Goal: Information Seeking & Learning: Learn about a topic

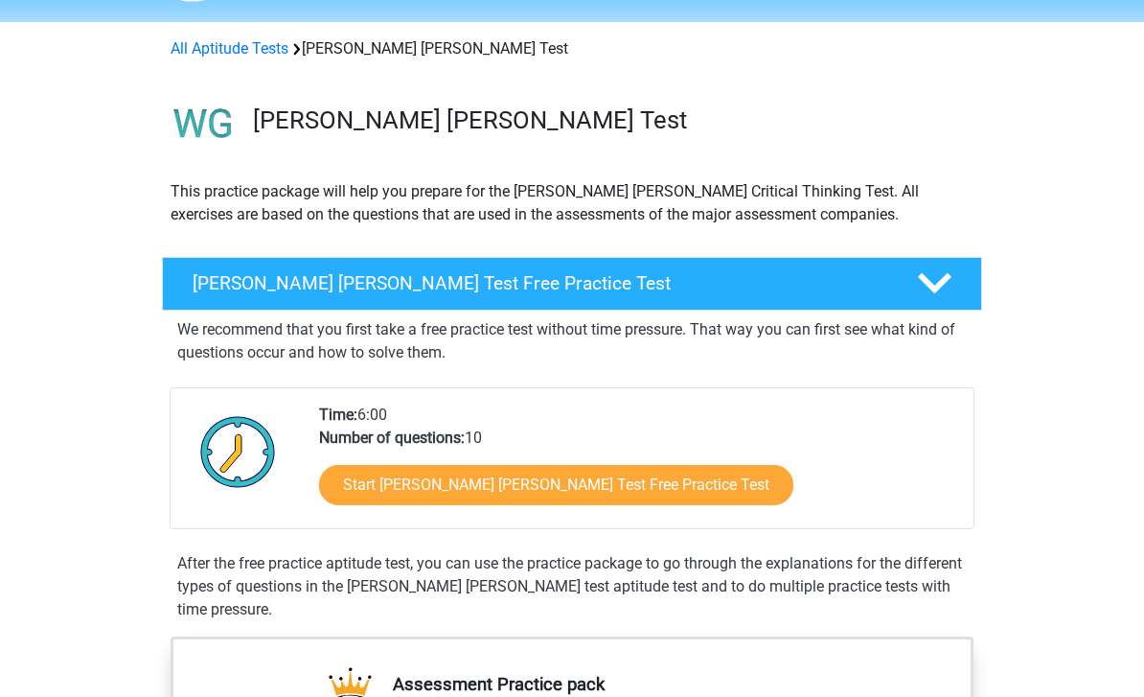
scroll to position [54, 0]
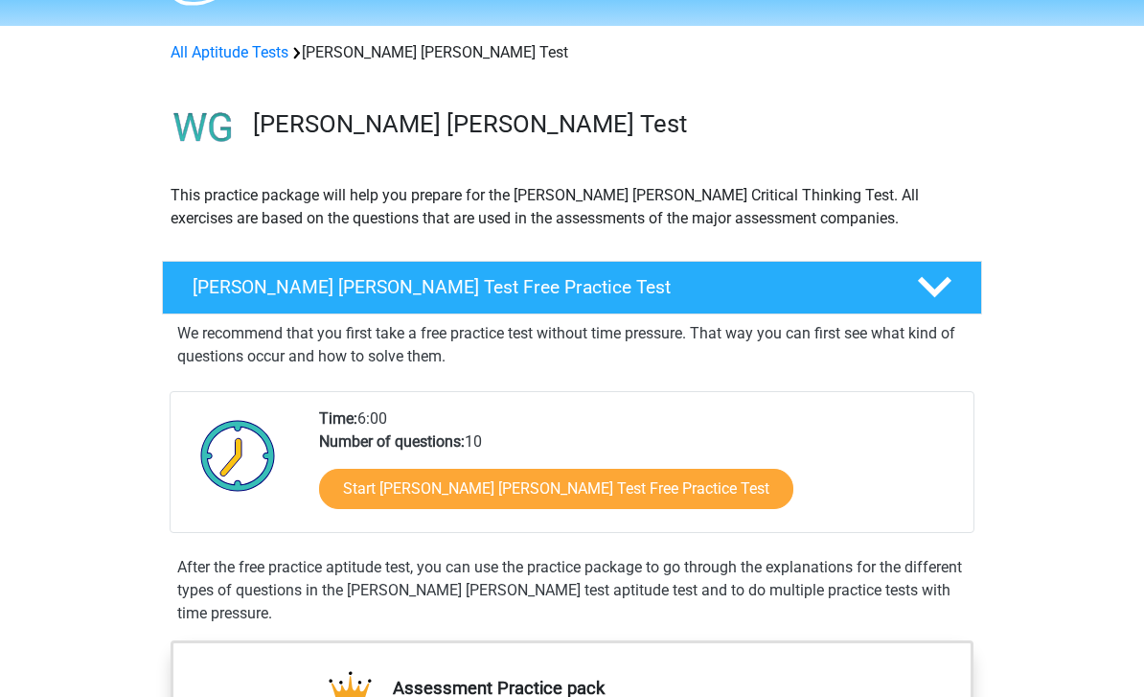
click at [370, 494] on link "Start Watson Glaser Test Free Practice Test" at bounding box center [556, 490] width 474 height 40
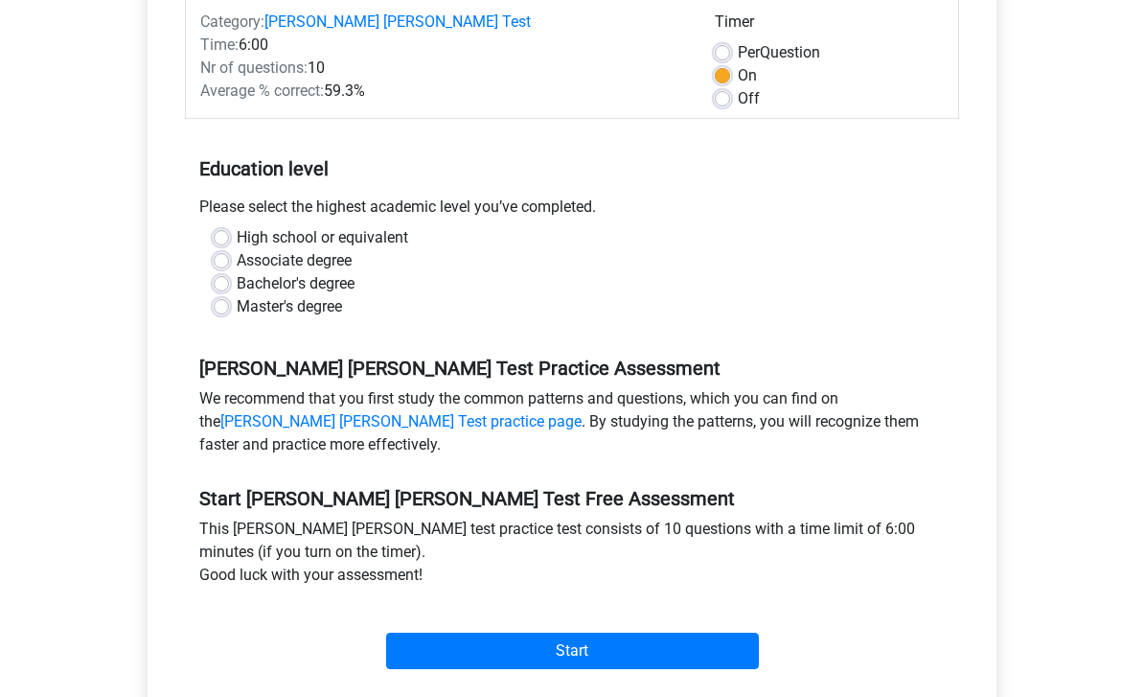
scroll to position [282, 0]
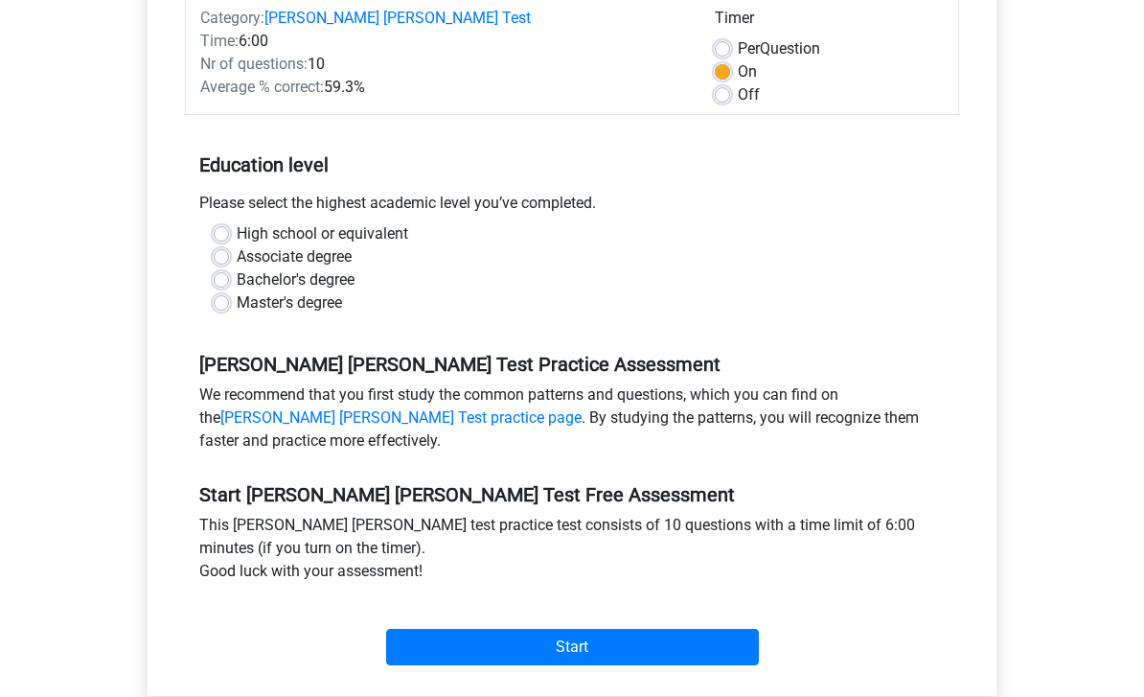
click at [237, 222] on label "High school or equivalent" at bounding box center [323, 233] width 172 height 23
click at [220, 222] on input "High school or equivalent" at bounding box center [221, 231] width 15 height 19
radio input "true"
click at [419, 632] on input "Start" at bounding box center [572, 647] width 373 height 36
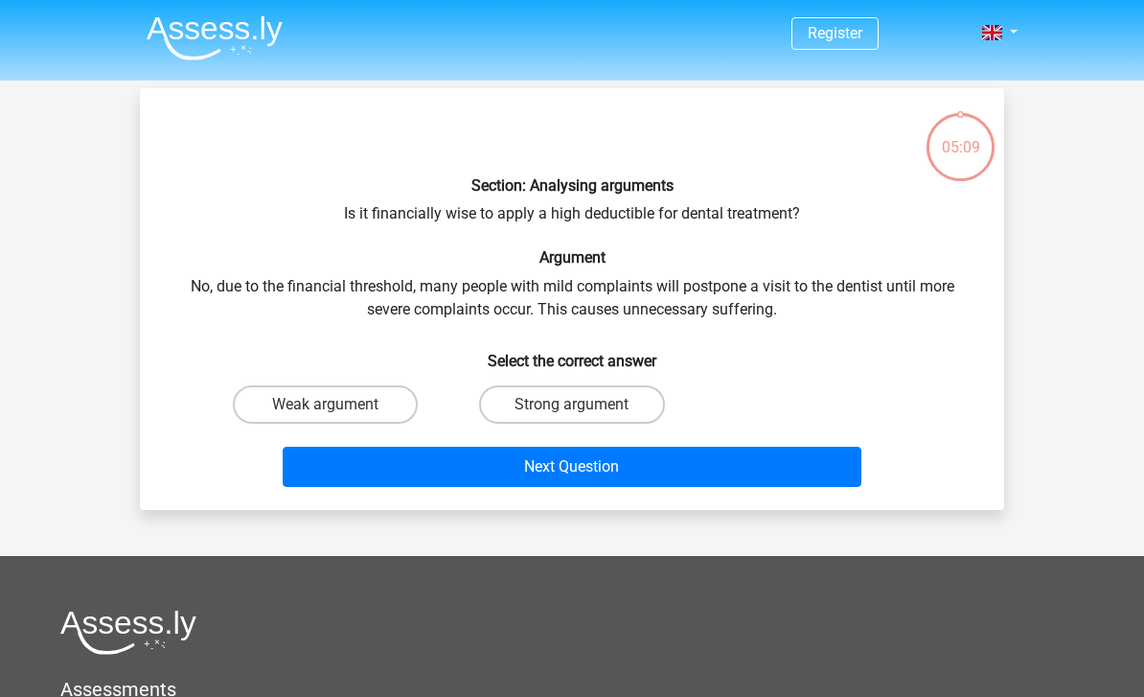
click at [495, 402] on label "Strong argument" at bounding box center [571, 404] width 185 height 38
click at [572, 404] on input "Strong argument" at bounding box center [578, 410] width 12 height 12
radio input "true"
click at [511, 474] on button "Next Question" at bounding box center [573, 467] width 580 height 40
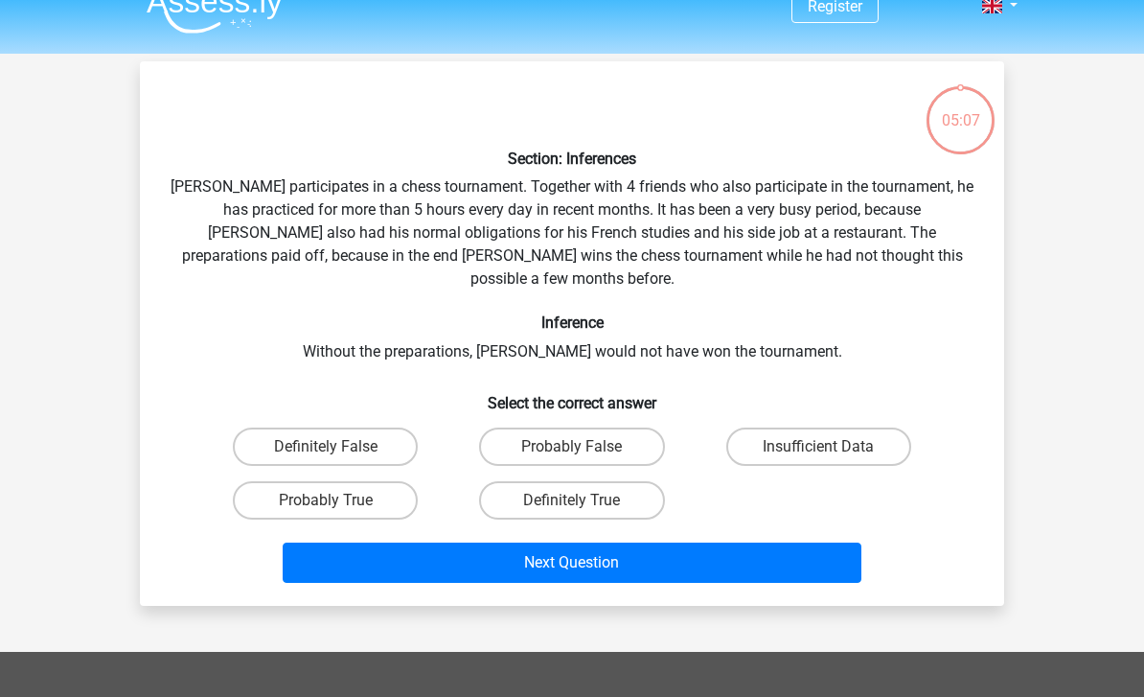
scroll to position [88, 0]
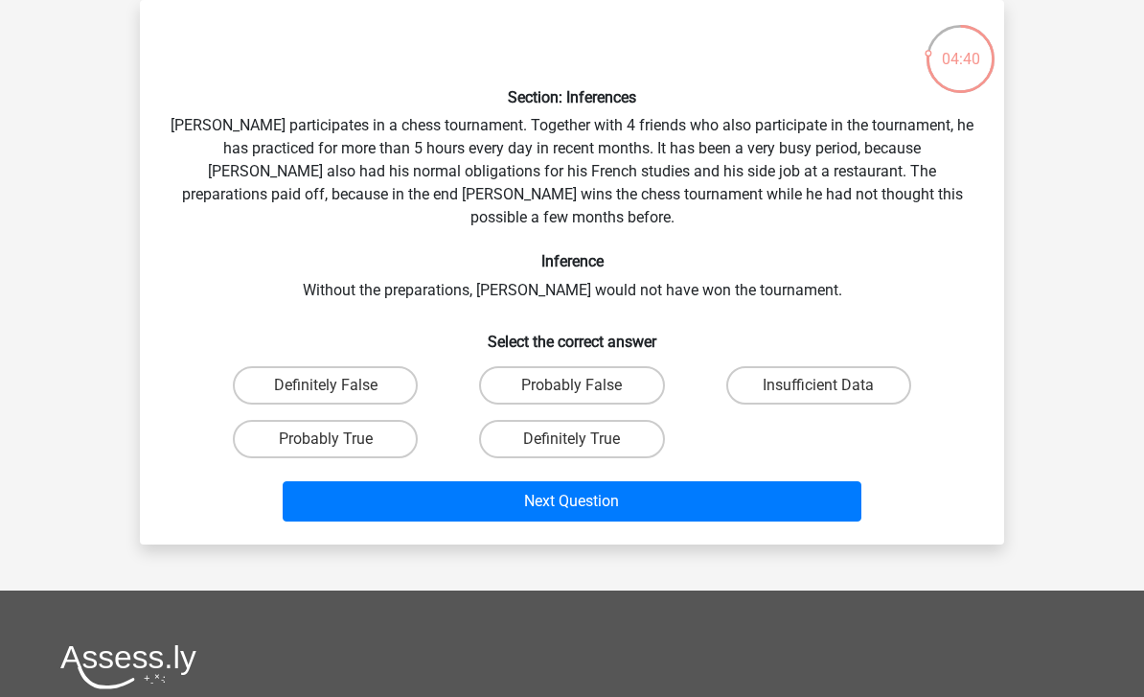
click at [285, 423] on label "Probably True" at bounding box center [325, 439] width 185 height 38
click at [326, 439] on input "Probably True" at bounding box center [332, 445] width 12 height 12
radio input "true"
click at [359, 497] on button "Next Question" at bounding box center [573, 501] width 580 height 40
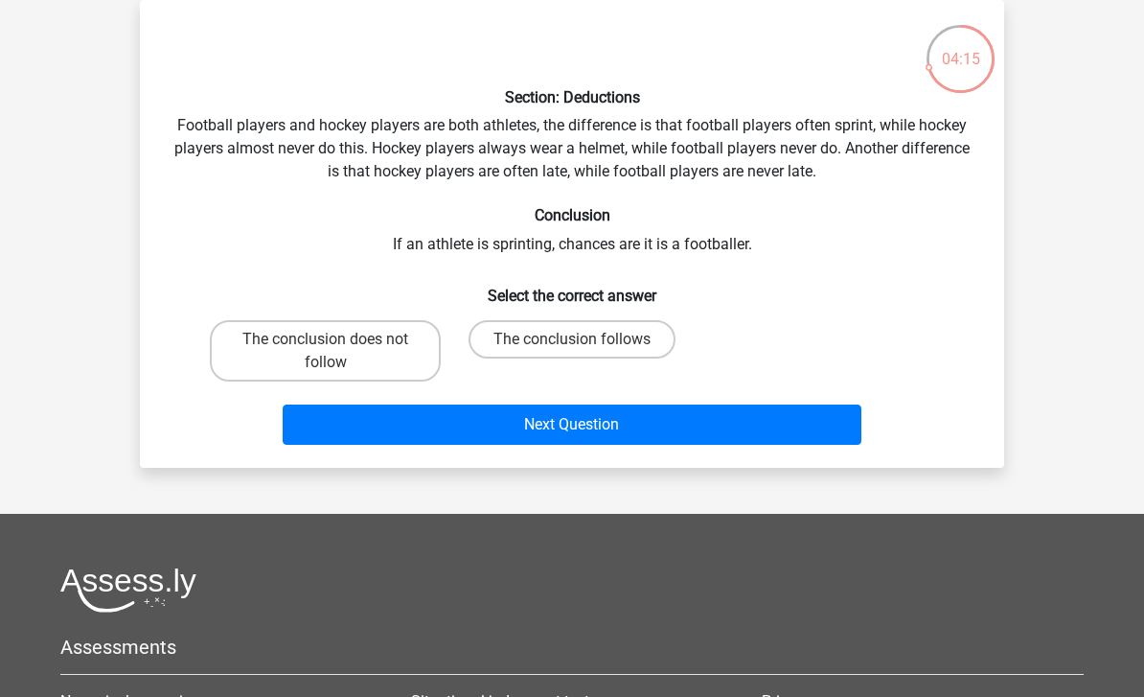
click at [284, 355] on label "The conclusion does not follow" at bounding box center [325, 350] width 231 height 61
click at [326, 352] on input "The conclusion does not follow" at bounding box center [332, 345] width 12 height 12
radio input "true"
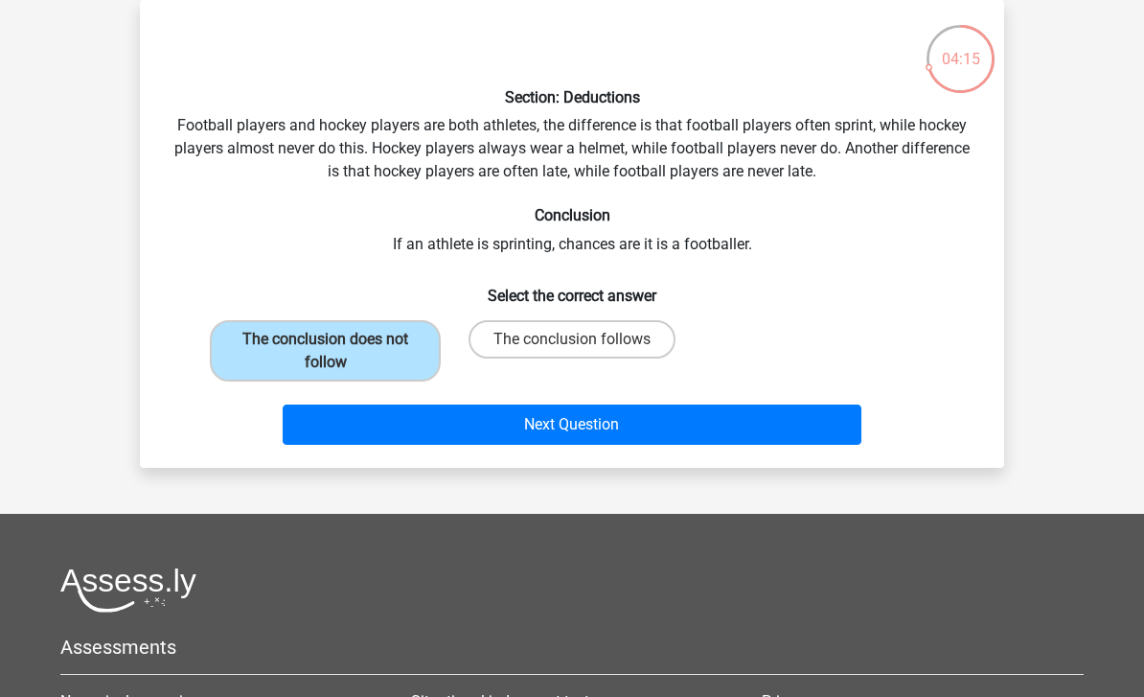
click at [377, 426] on button "Next Question" at bounding box center [573, 424] width 580 height 40
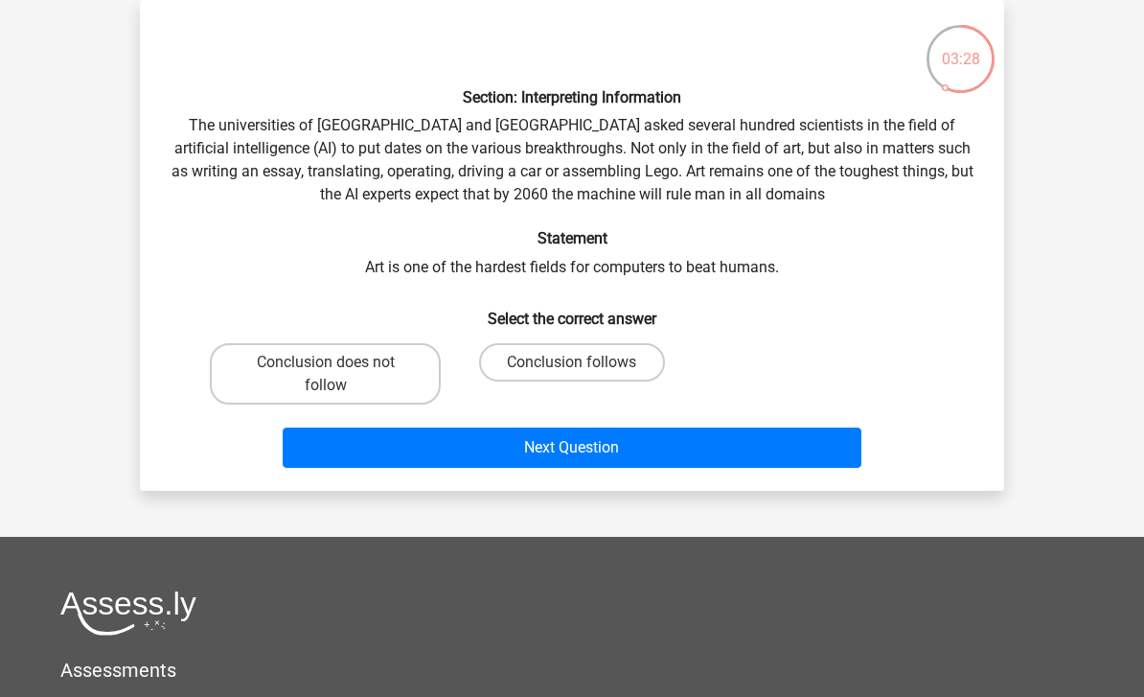
click at [534, 352] on label "Conclusion follows" at bounding box center [571, 362] width 185 height 38
click at [572, 362] on input "Conclusion follows" at bounding box center [578, 368] width 12 height 12
radio input "true"
click at [448, 453] on button "Next Question" at bounding box center [573, 447] width 580 height 40
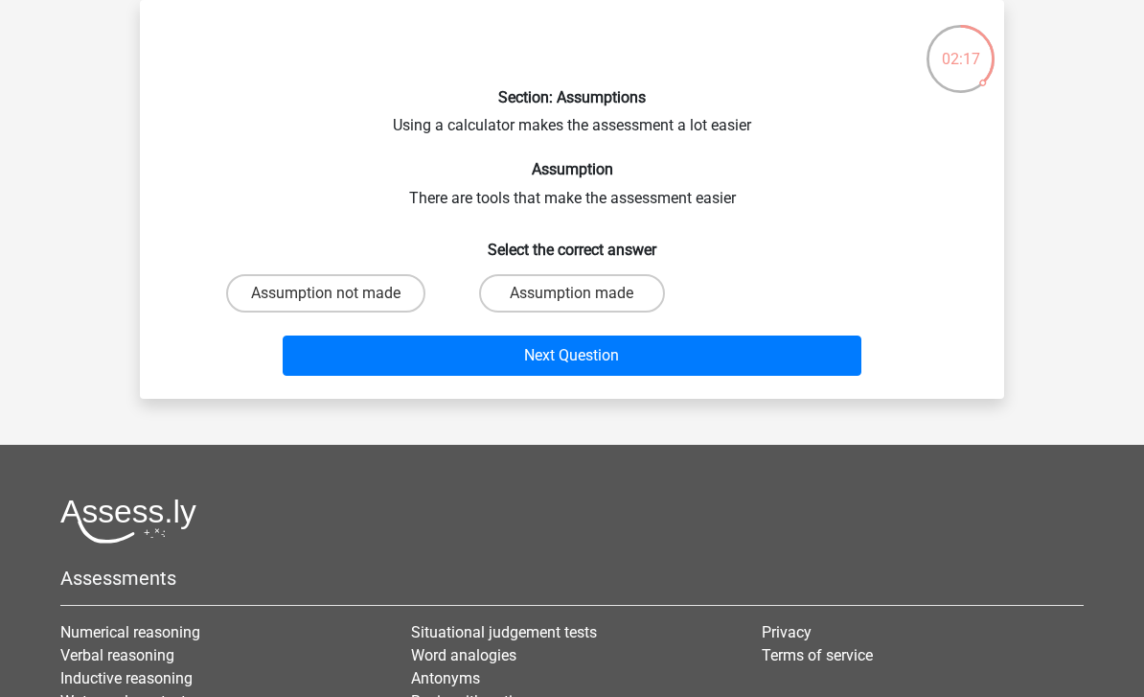
click at [278, 289] on label "Assumption not made" at bounding box center [325, 293] width 199 height 38
click at [326, 293] on input "Assumption not made" at bounding box center [332, 299] width 12 height 12
radio input "true"
click at [352, 373] on button "Next Question" at bounding box center [573, 355] width 580 height 40
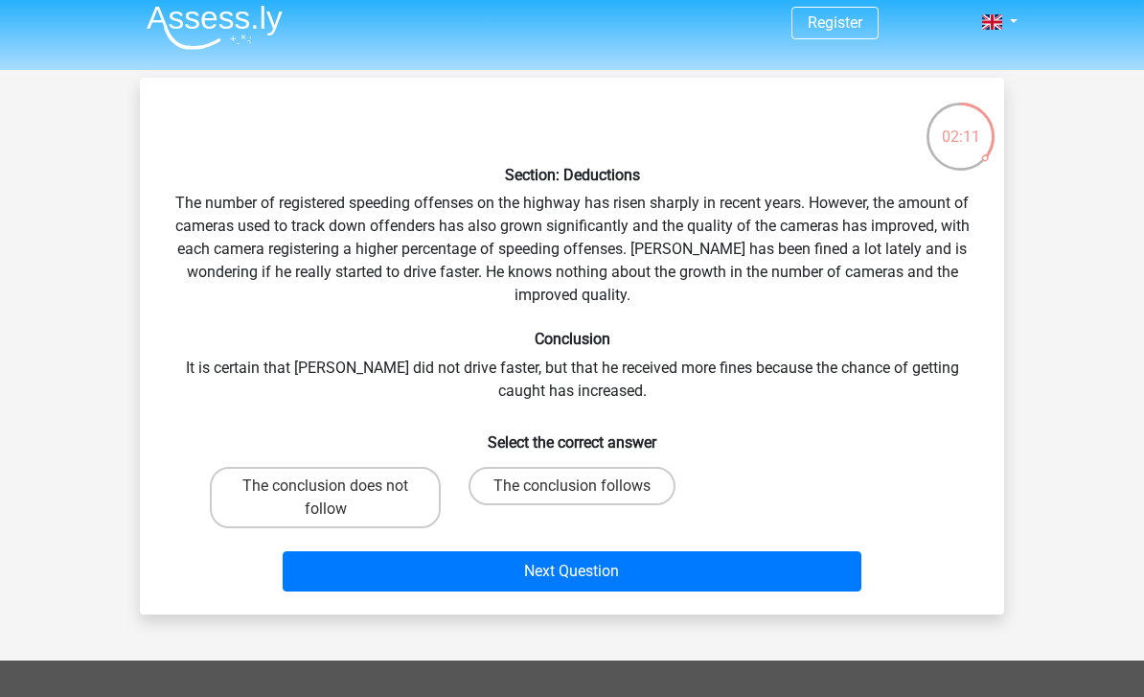
scroll to position [22, 0]
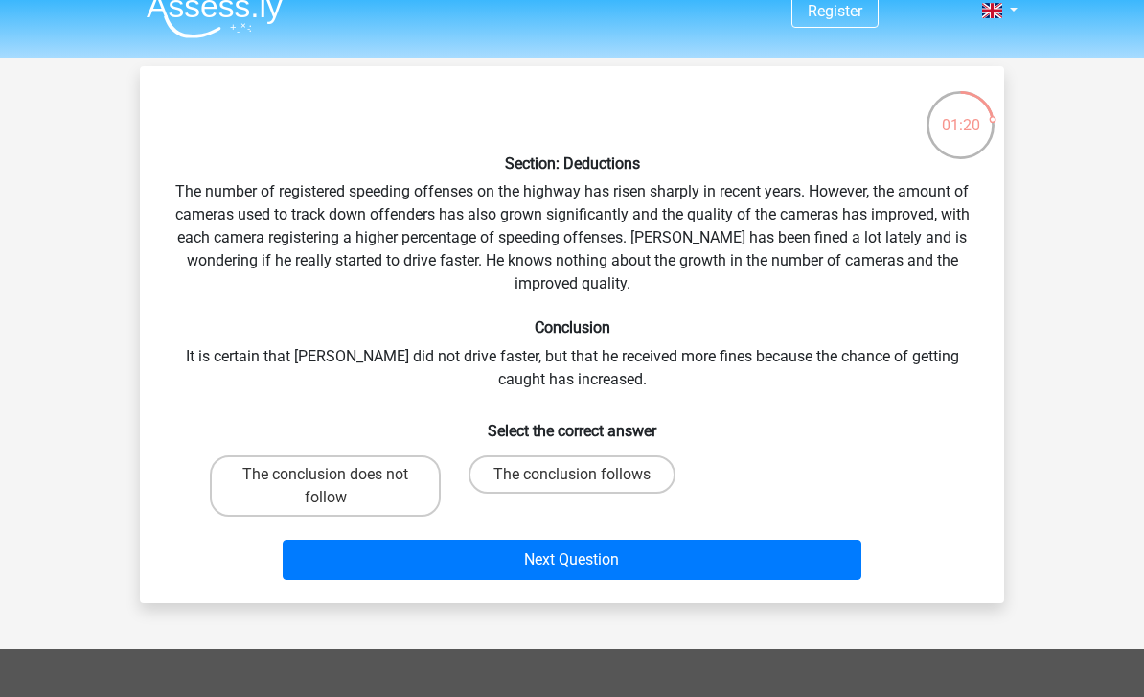
click at [526, 473] on label "The conclusion follows" at bounding box center [572, 474] width 207 height 38
click at [572, 474] on input "The conclusion follows" at bounding box center [578, 480] width 12 height 12
radio input "true"
click at [515, 574] on button "Next Question" at bounding box center [573, 560] width 580 height 40
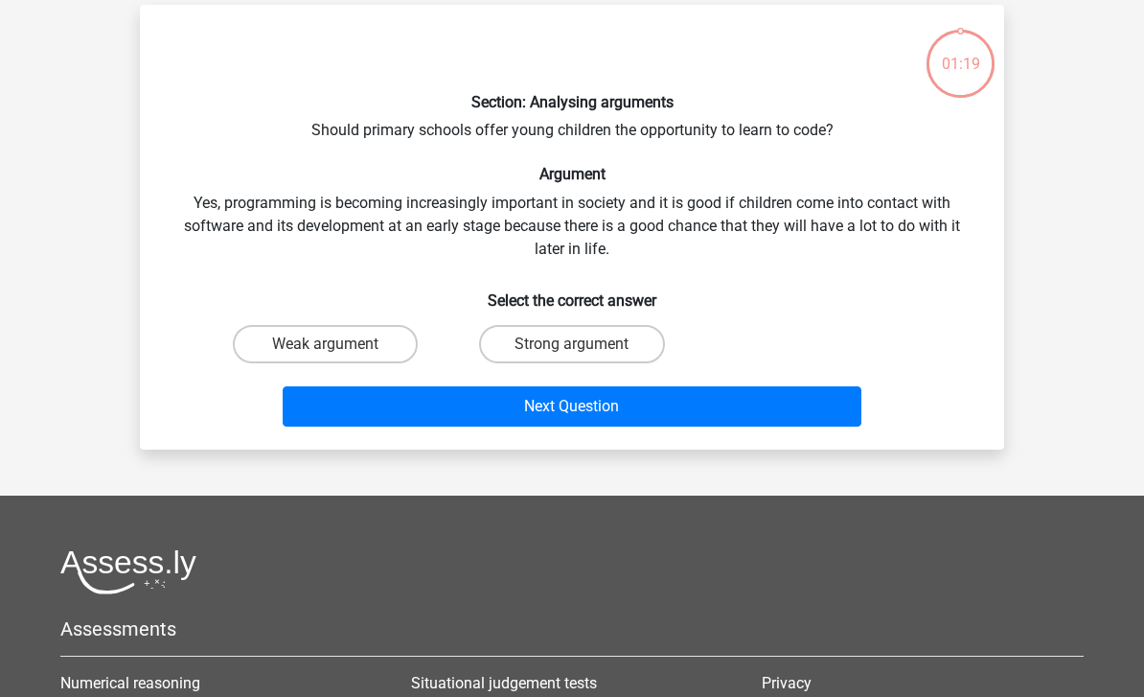
scroll to position [88, 0]
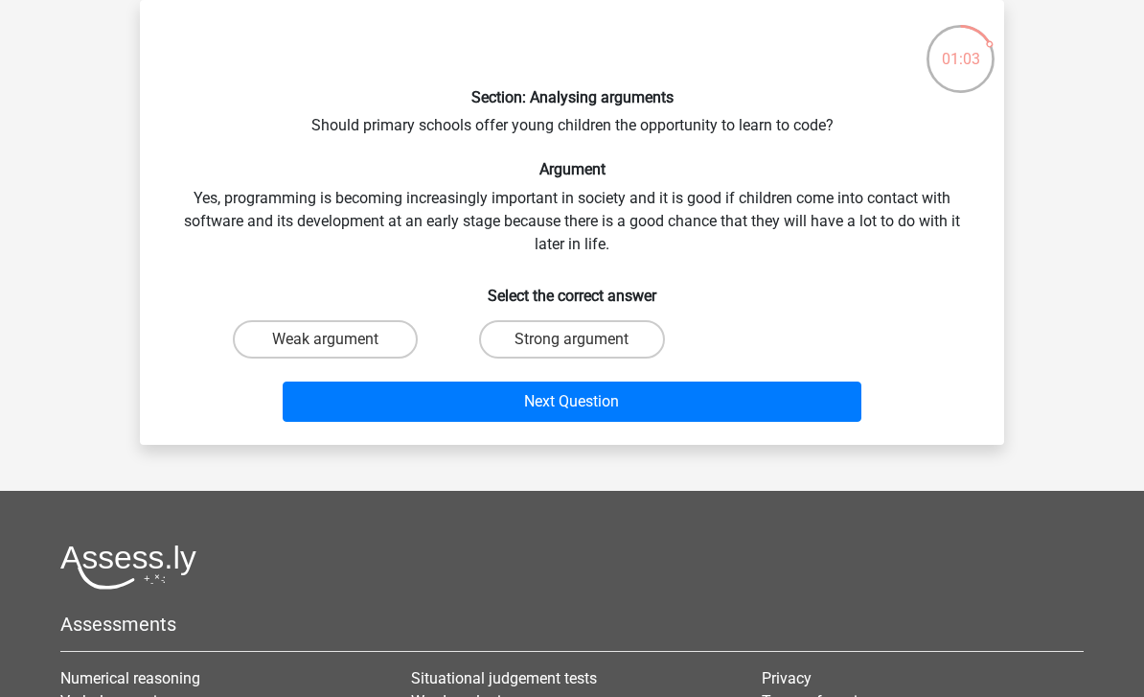
click at [605, 331] on label "Strong argument" at bounding box center [571, 339] width 185 height 38
click at [585, 339] on input "Strong argument" at bounding box center [578, 345] width 12 height 12
radio input "true"
click at [608, 403] on button "Next Question" at bounding box center [573, 401] width 580 height 40
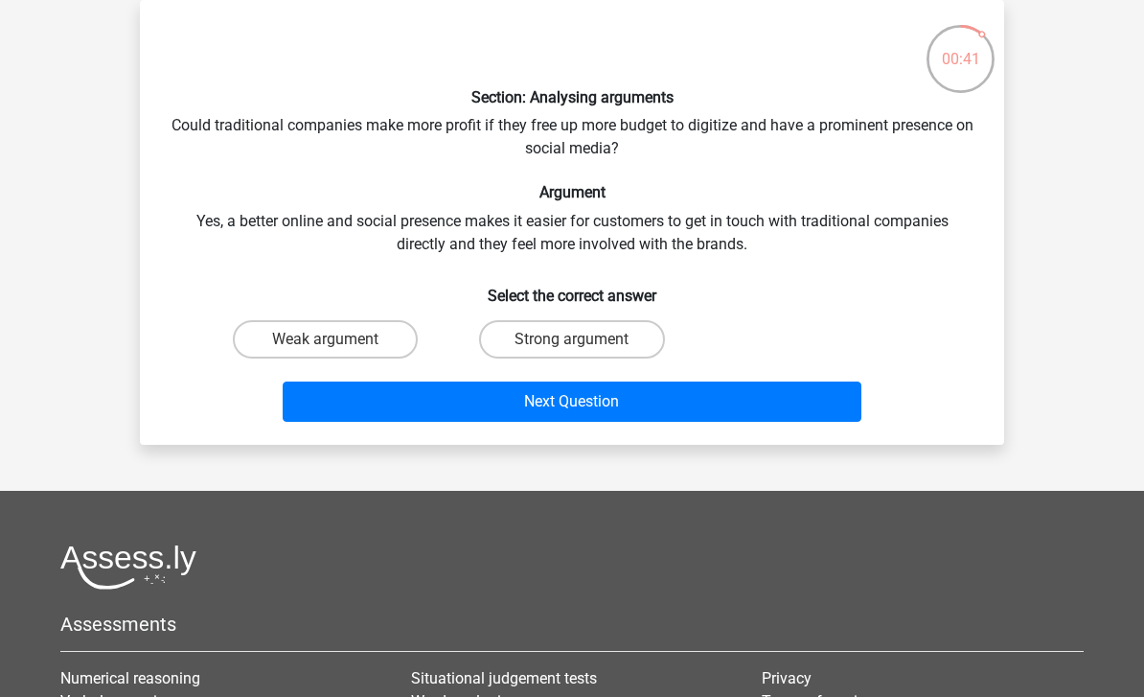
click at [550, 344] on label "Strong argument" at bounding box center [571, 339] width 185 height 38
click at [572, 344] on input "Strong argument" at bounding box center [578, 345] width 12 height 12
radio input "true"
click at [493, 418] on button "Next Question" at bounding box center [573, 401] width 580 height 40
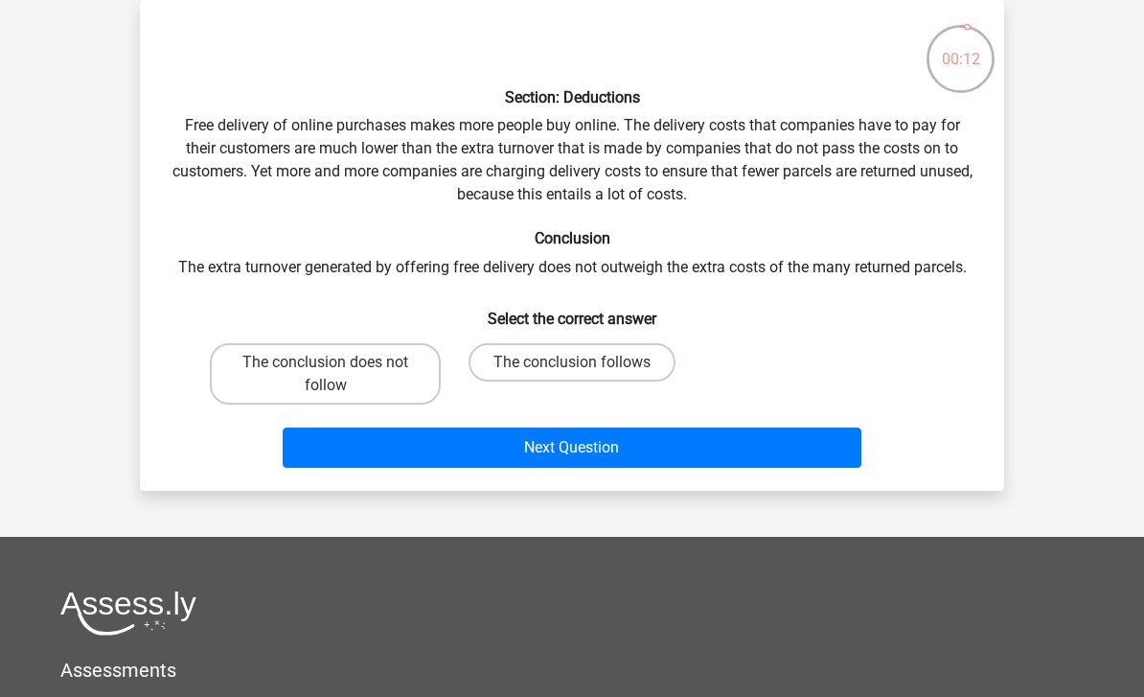
click at [425, 385] on label "The conclusion does not follow" at bounding box center [325, 373] width 231 height 61
click at [338, 375] on input "The conclusion does not follow" at bounding box center [332, 368] width 12 height 12
radio input "true"
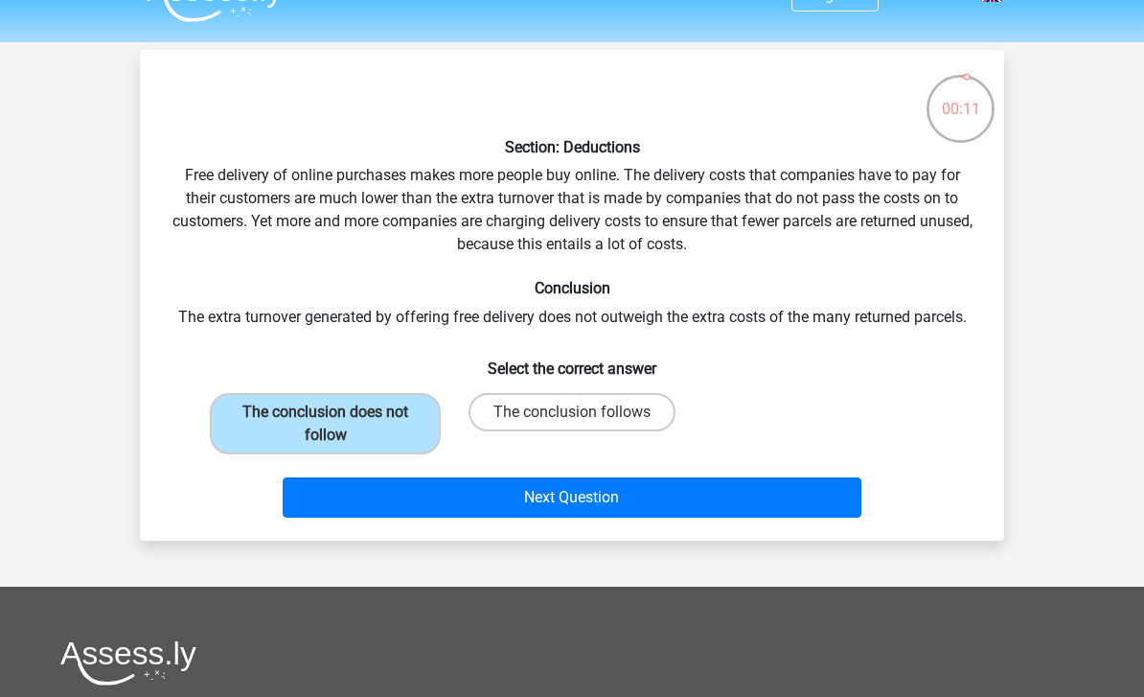
click at [504, 492] on button "Next Question" at bounding box center [573, 497] width 580 height 40
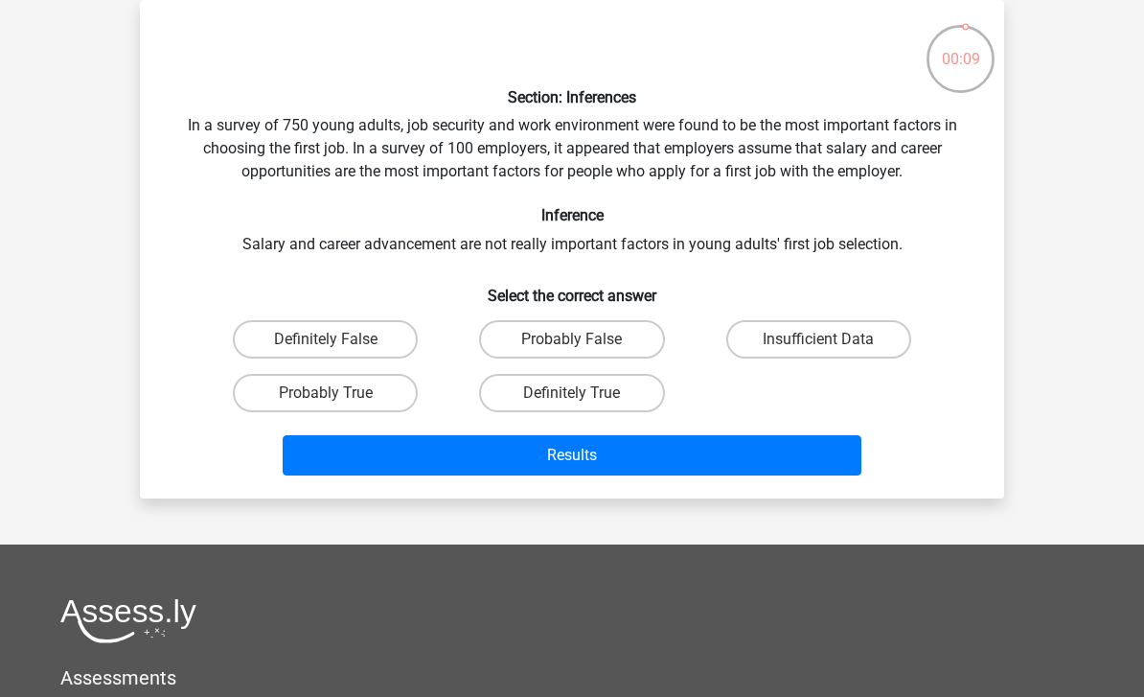
click at [344, 348] on label "Definitely False" at bounding box center [325, 339] width 185 height 38
click at [338, 348] on input "Definitely False" at bounding box center [332, 345] width 12 height 12
radio input "true"
click at [485, 495] on div "Section: Inferences In a survey of 750 young adults, job security and work envi…" at bounding box center [572, 249] width 864 height 498
click at [517, 356] on label "Probably False" at bounding box center [571, 339] width 185 height 38
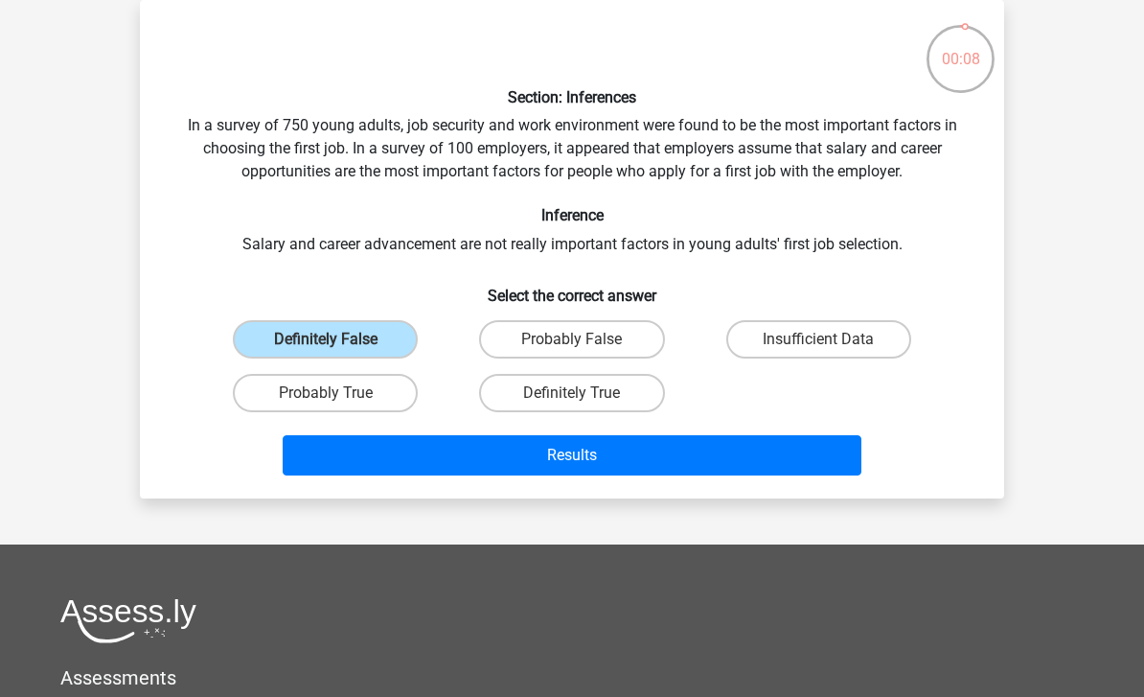
click at [572, 352] on input "Probably False" at bounding box center [578, 345] width 12 height 12
radio input "true"
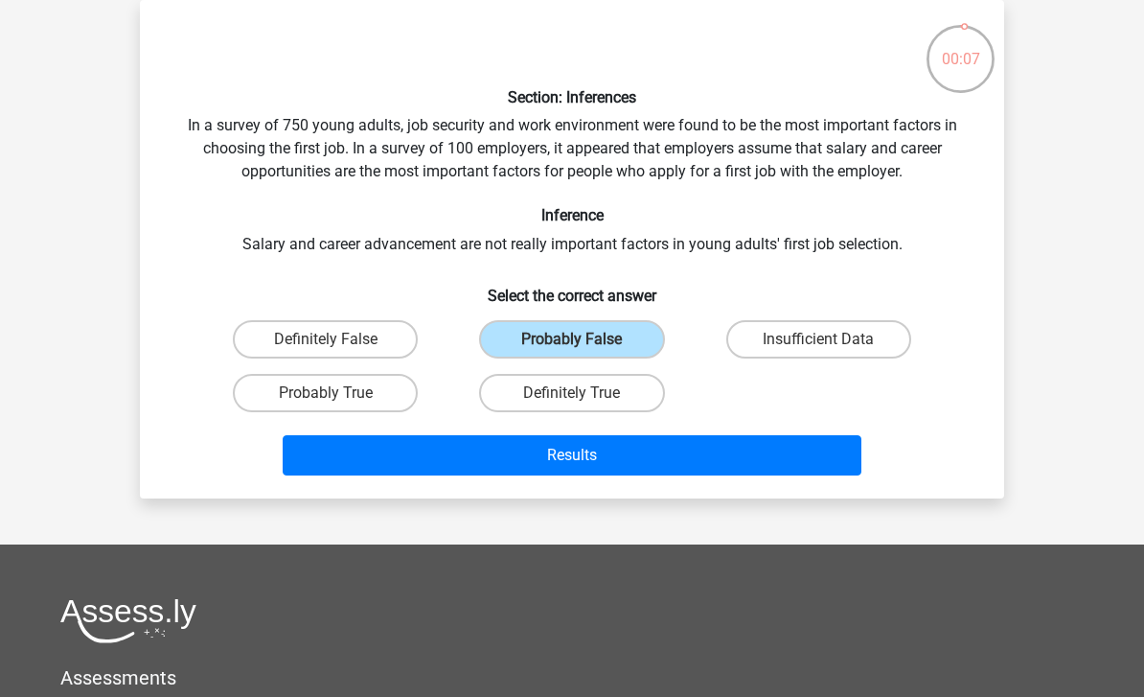
click at [545, 456] on button "Results" at bounding box center [573, 455] width 580 height 40
